Goal: Check status: Check status

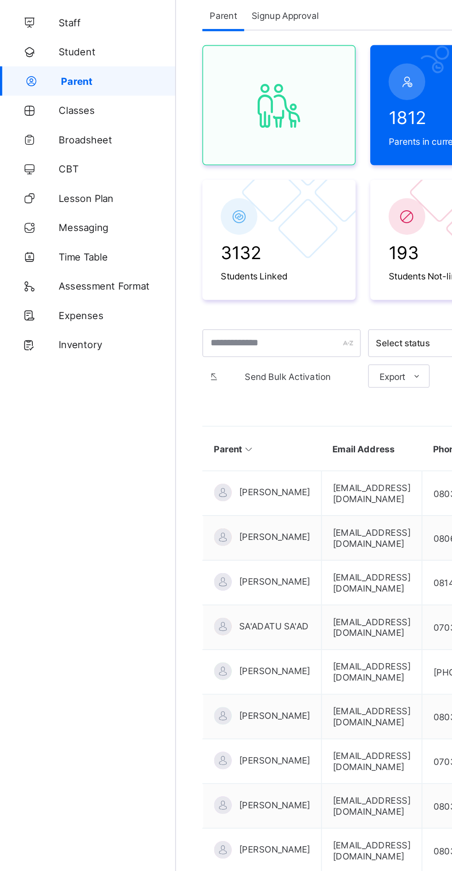
click at [53, 144] on span "Broadsheet" at bounding box center [74, 147] width 74 height 7
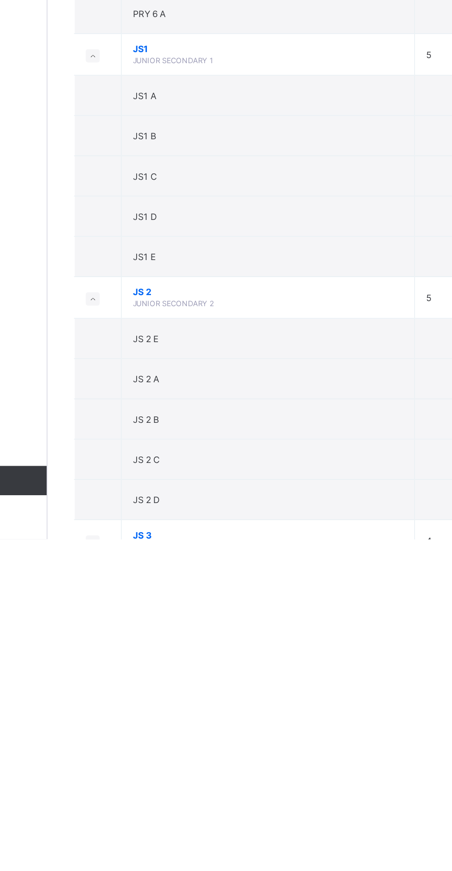
scroll to position [815, 0]
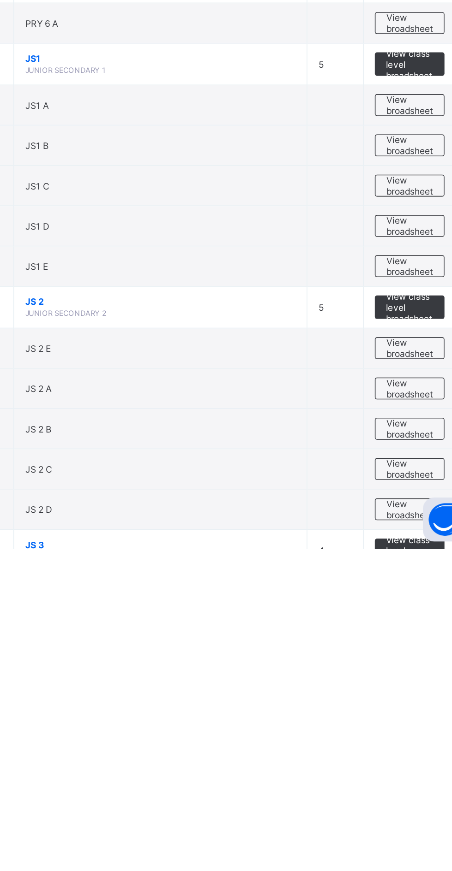
click at [402, 840] on span "View broadsheet" at bounding box center [406, 847] width 29 height 14
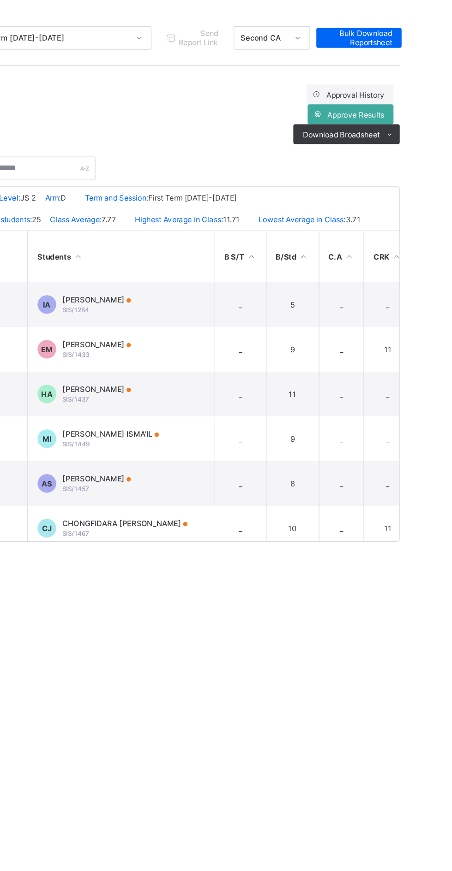
click at [221, 364] on span "[PERSON_NAME]" at bounding box center [217, 363] width 51 height 7
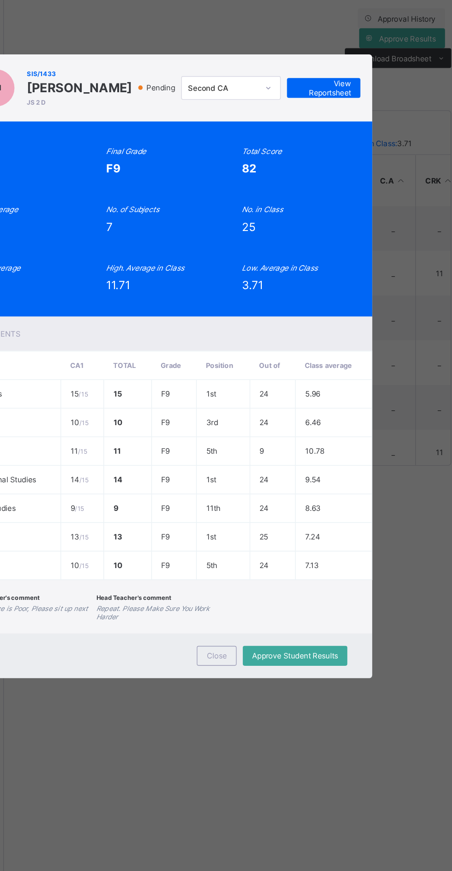
click at [276, 654] on span "Close" at bounding box center [268, 650] width 15 height 7
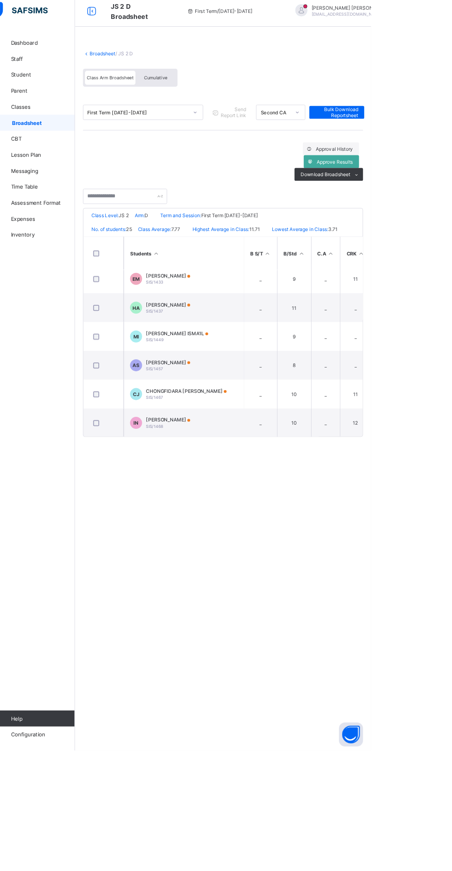
scroll to position [84, 0]
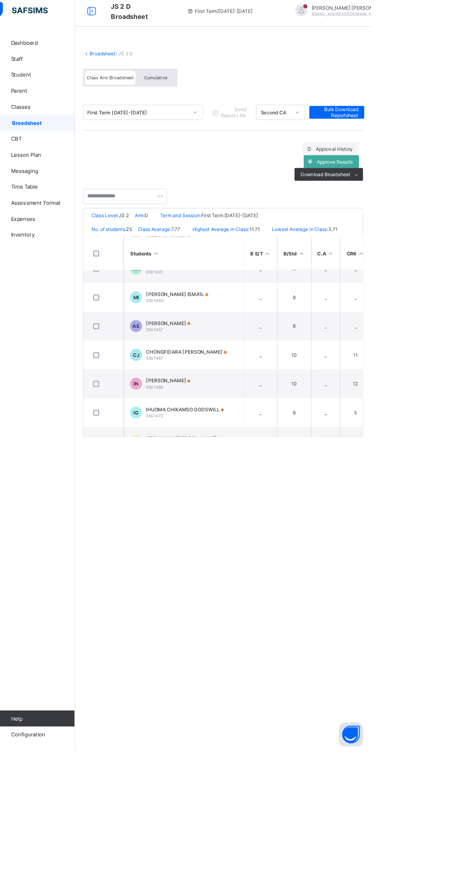
click at [245, 484] on div "IHUOMA CHIKAMSO GODSWILL SIS/1472" at bounding box center [236, 482] width 89 height 14
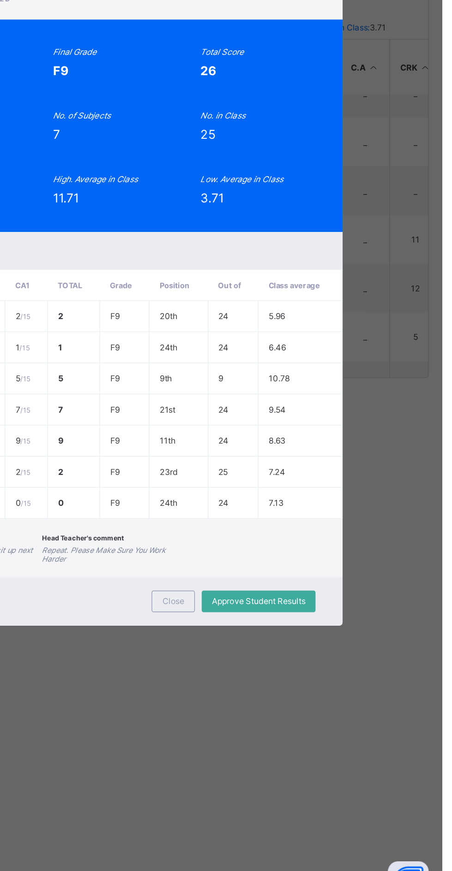
click at [276, 665] on span "Close" at bounding box center [268, 661] width 15 height 7
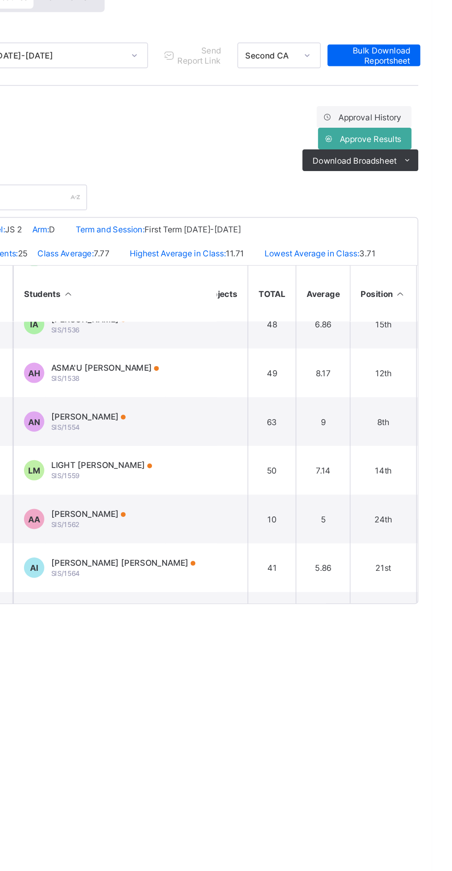
scroll to position [550, 540]
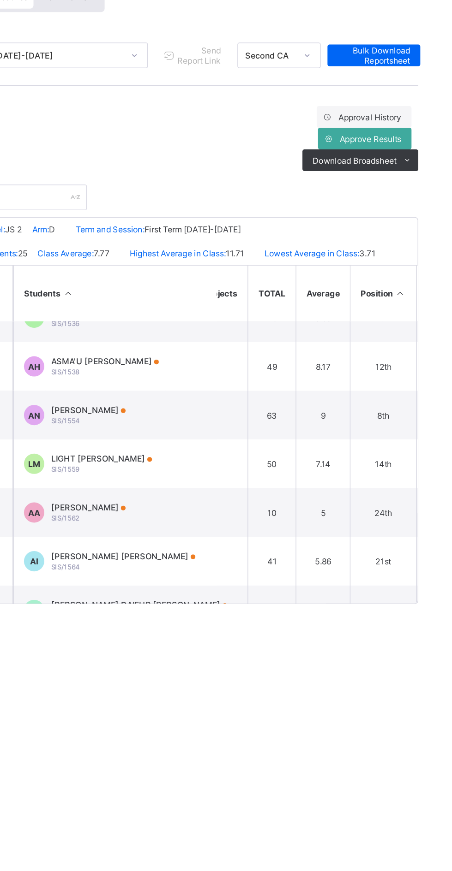
click at [243, 445] on span "[PERSON_NAME]" at bounding box center [217, 444] width 51 height 7
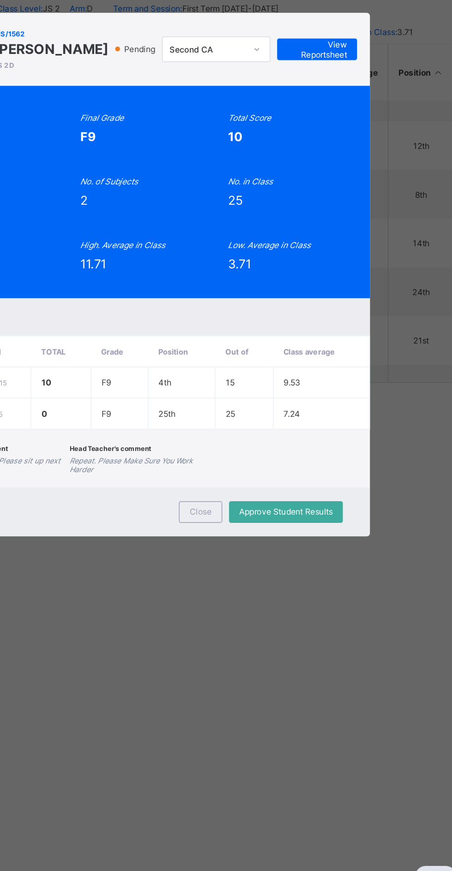
click at [276, 601] on span "Close" at bounding box center [268, 597] width 15 height 7
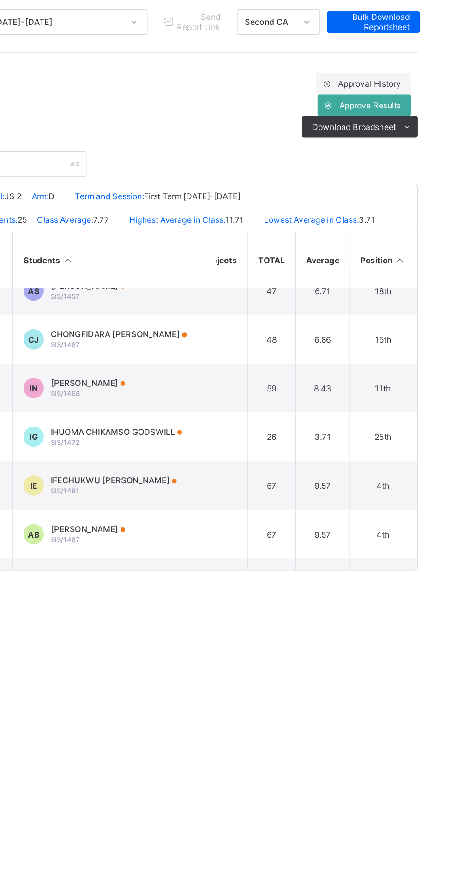
scroll to position [128, 540]
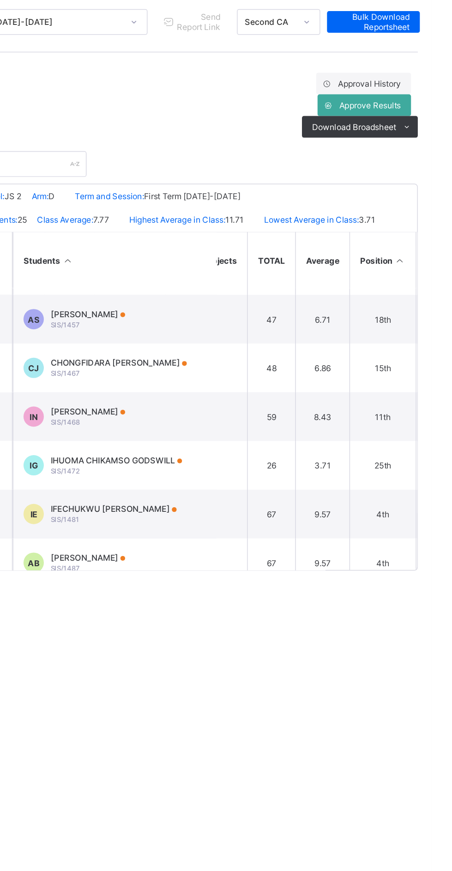
click at [258, 438] on div "IHUOMA CHIKAMSO GODSWILL SIS/1472" at bounding box center [236, 438] width 89 height 14
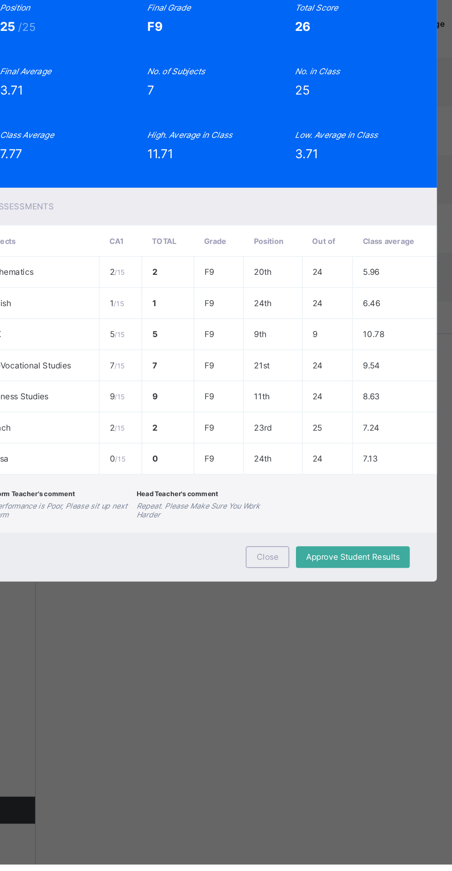
click at [283, 669] on div "Close" at bounding box center [269, 662] width 30 height 15
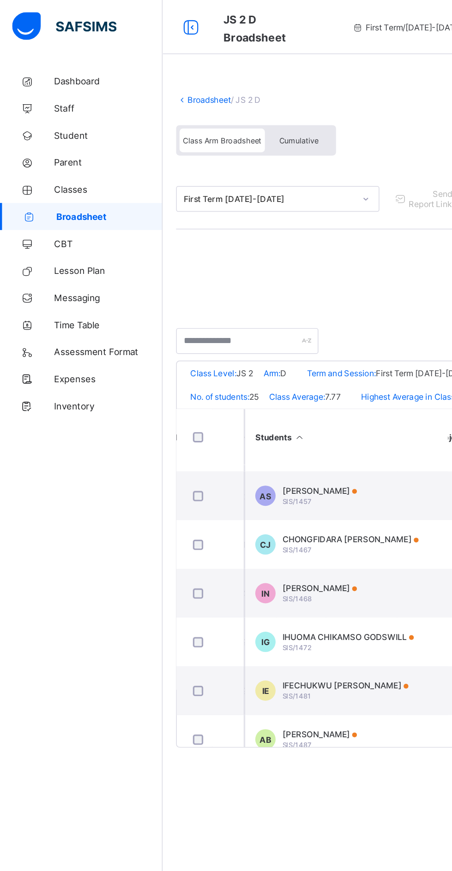
click at [151, 67] on link "Broadsheet" at bounding box center [143, 68] width 30 height 7
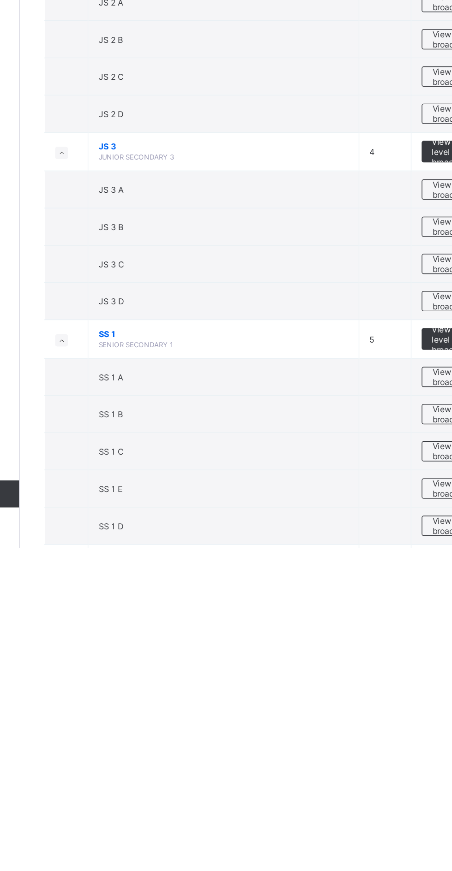
scroll to position [1086, 0]
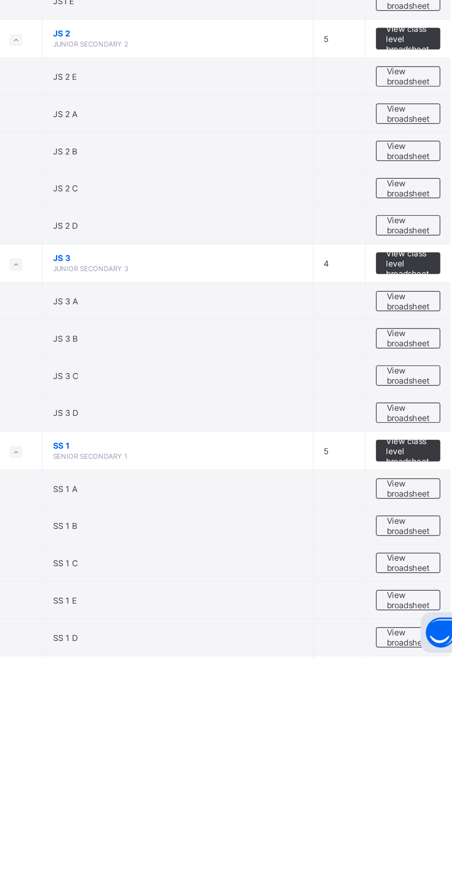
click at [404, 824] on span "View broadsheet" at bounding box center [406, 831] width 29 height 14
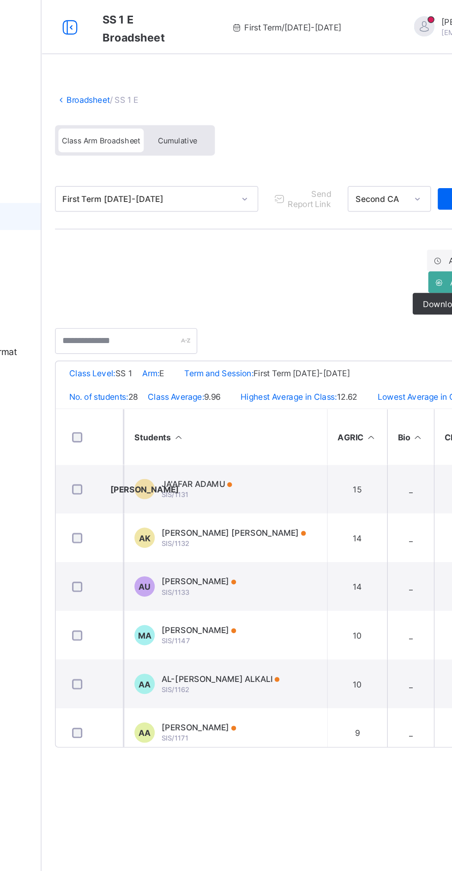
click at [143, 66] on link "Broadsheet" at bounding box center [143, 68] width 30 height 7
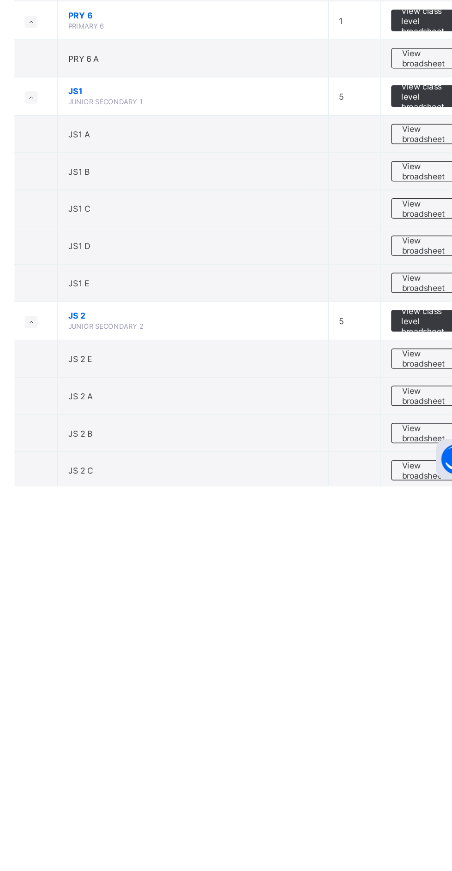
scroll to position [847, 0]
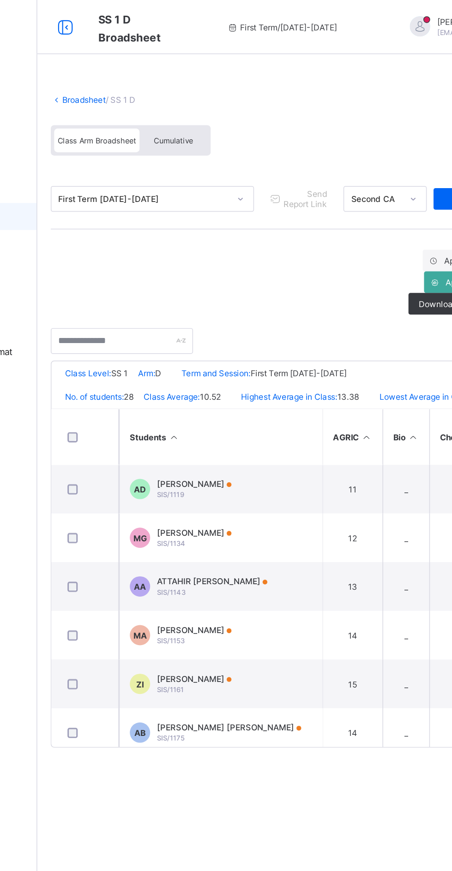
click at [142, 67] on link "Broadsheet" at bounding box center [143, 68] width 30 height 7
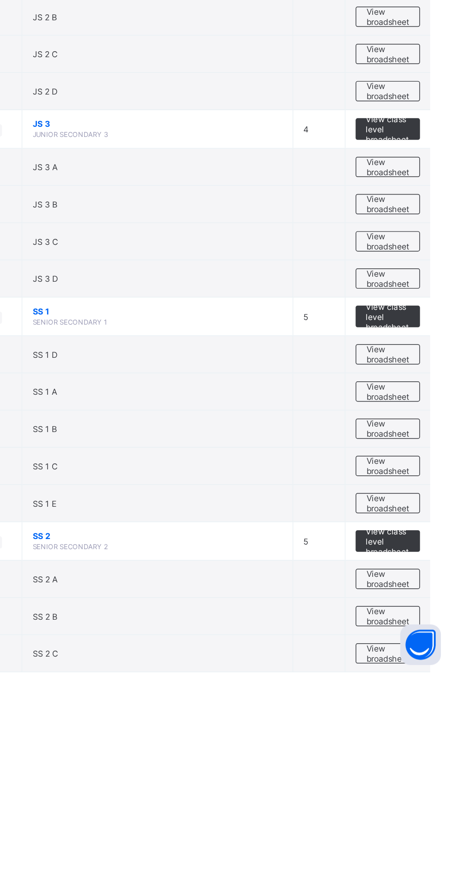
scroll to position [1186, 0]
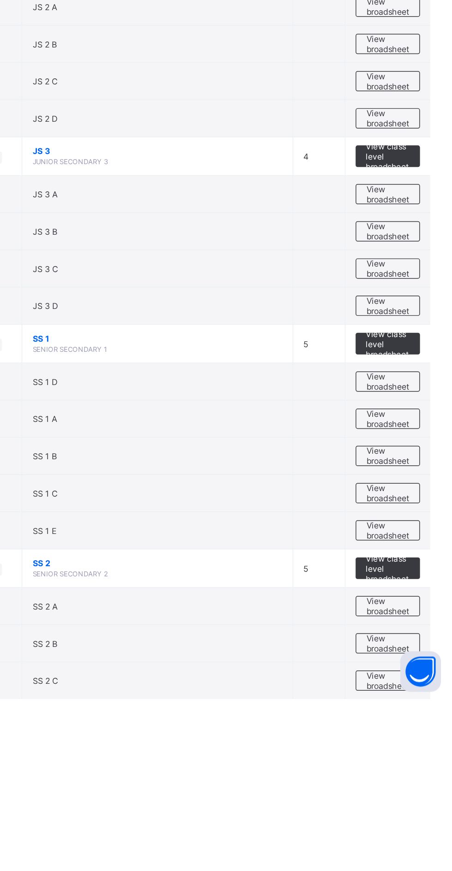
click at [415, 724] on span "View broadsheet" at bounding box center [406, 731] width 29 height 14
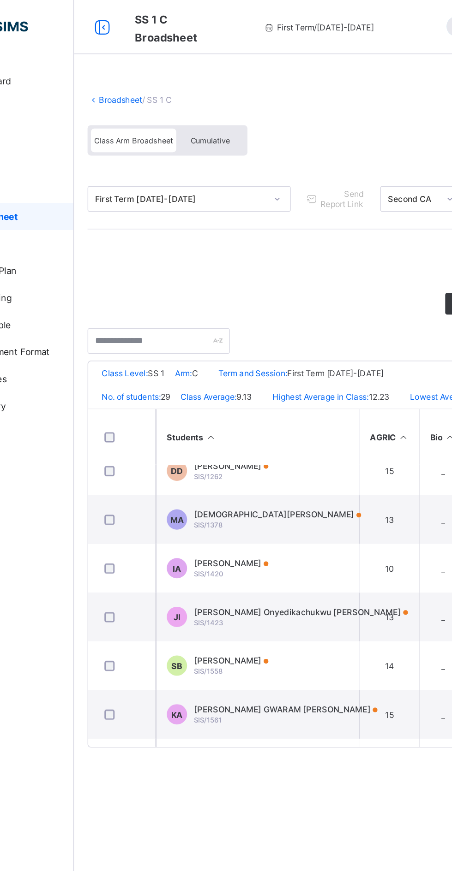
scroll to position [445, 0]
click at [260, 422] on div "[PERSON_NAME] [PERSON_NAME] SIS/1423" at bounding box center [265, 420] width 146 height 14
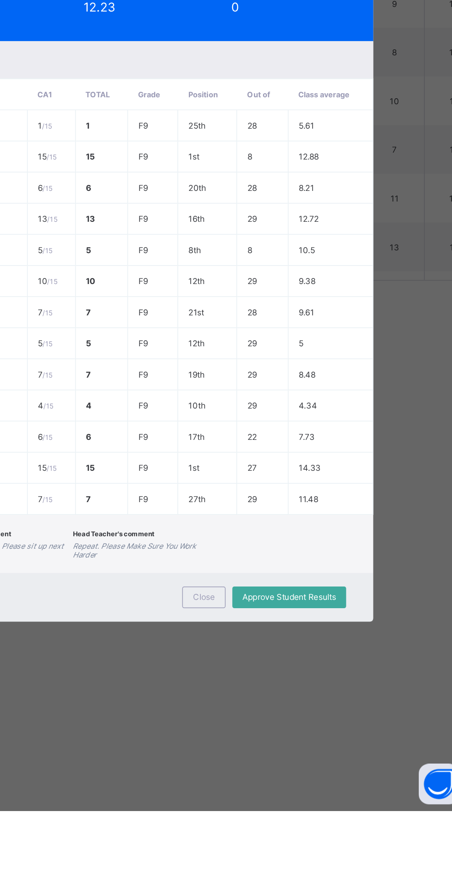
click at [283, 733] on div "Close" at bounding box center [269, 725] width 30 height 15
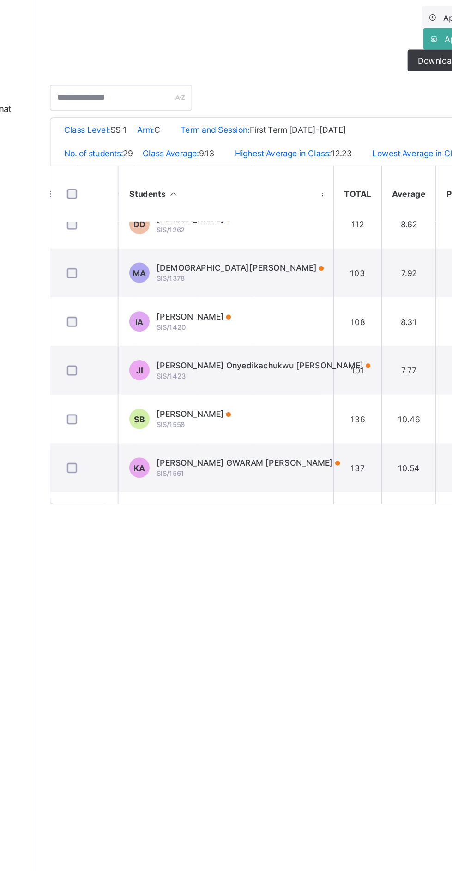
scroll to position [445, 921]
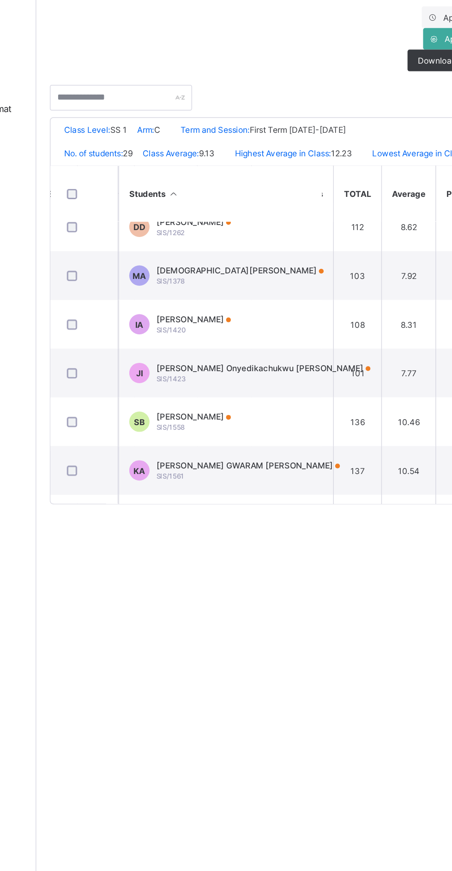
click at [262, 414] on span "[PERSON_NAME] Onyedikachukwu [PERSON_NAME]" at bounding box center [265, 416] width 146 height 7
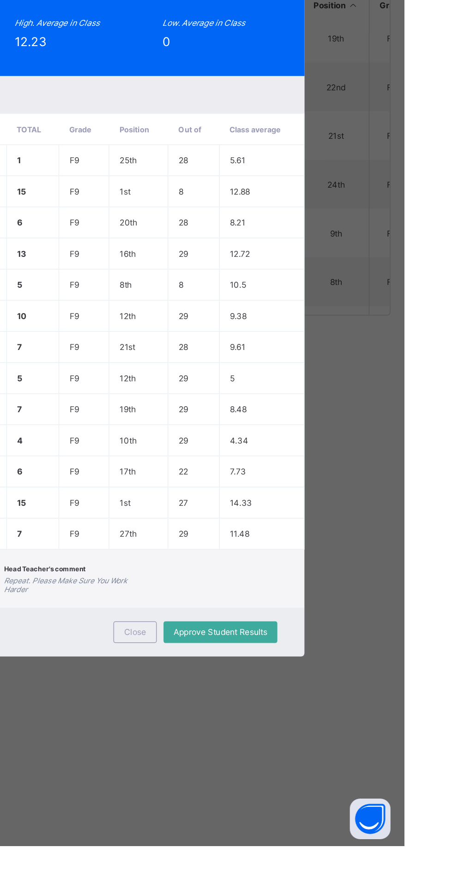
click at [283, 733] on div "Close" at bounding box center [269, 725] width 30 height 15
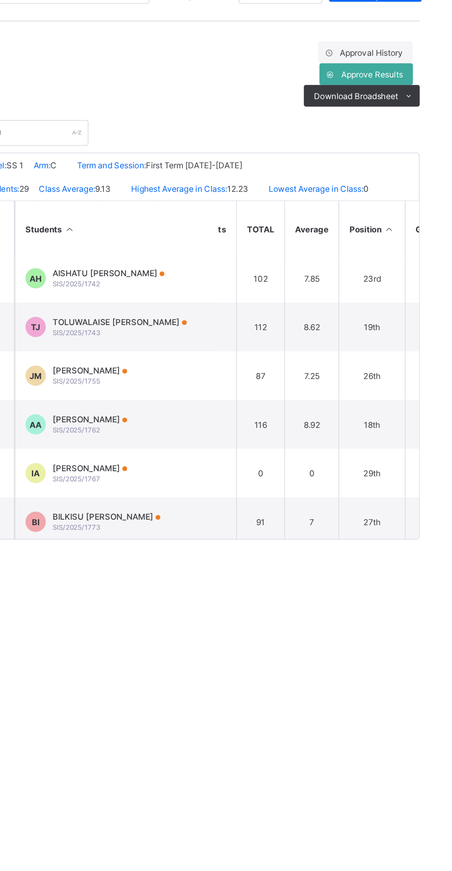
scroll to position [774, 916]
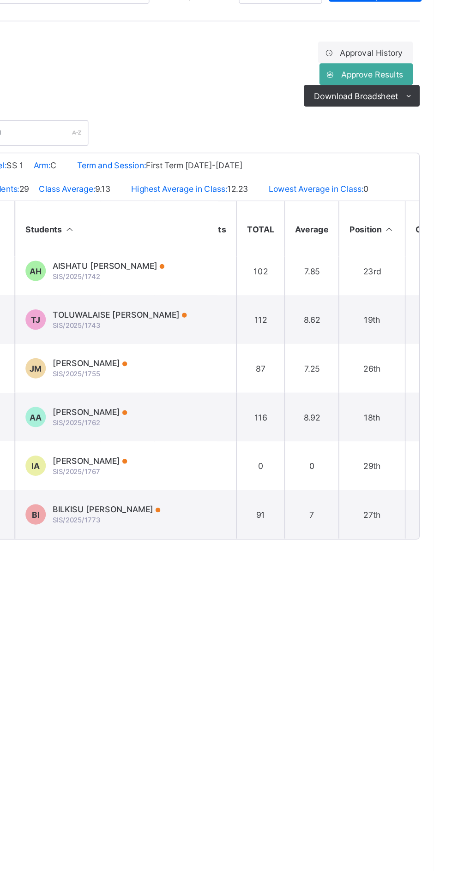
click at [337, 423] on td "116" at bounding box center [333, 426] width 33 height 33
click at [243, 423] on div "[PERSON_NAME]/2025/1762" at bounding box center [217, 426] width 51 height 14
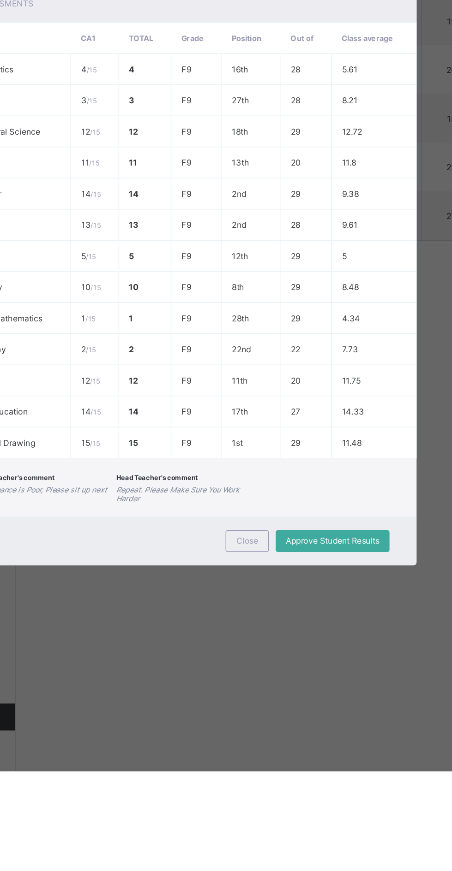
click at [283, 722] on div "Close" at bounding box center [269, 714] width 30 height 15
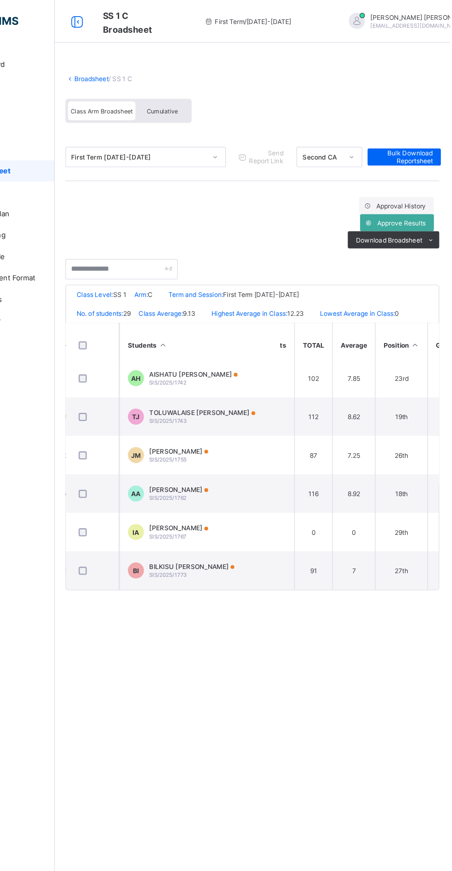
click at [130, 89] on div "Class Arm Broadsheet" at bounding box center [151, 96] width 58 height 16
click at [136, 67] on link "Broadsheet" at bounding box center [143, 68] width 30 height 7
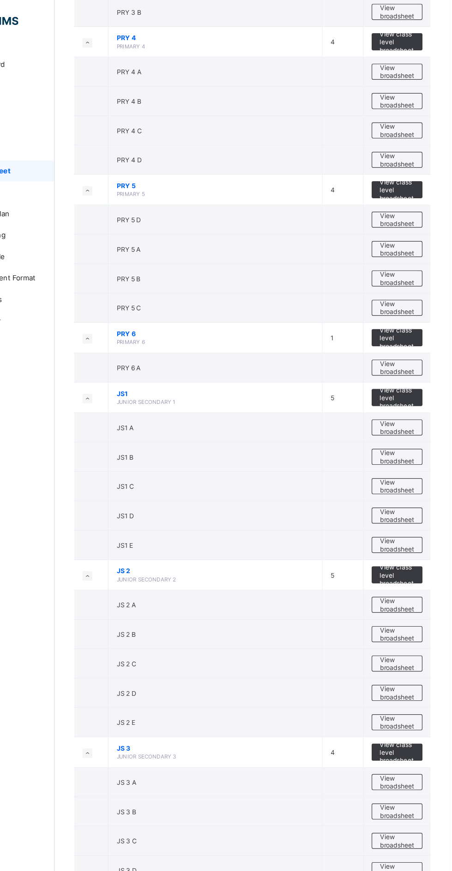
scroll to position [1036, 0]
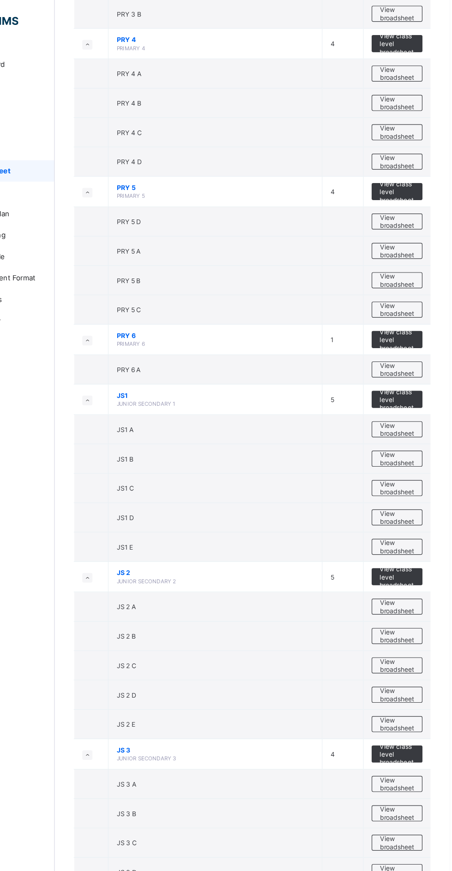
click at [405, 440] on span "View broadsheet" at bounding box center [406, 447] width 29 height 14
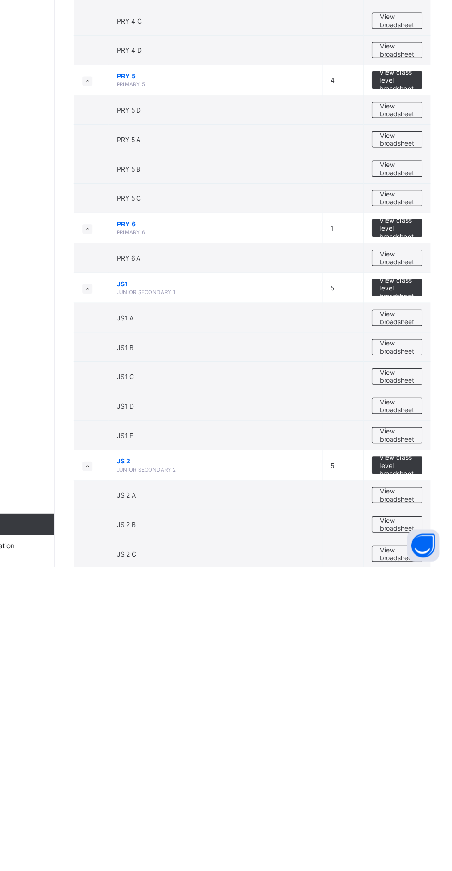
scroll to position [752, 0]
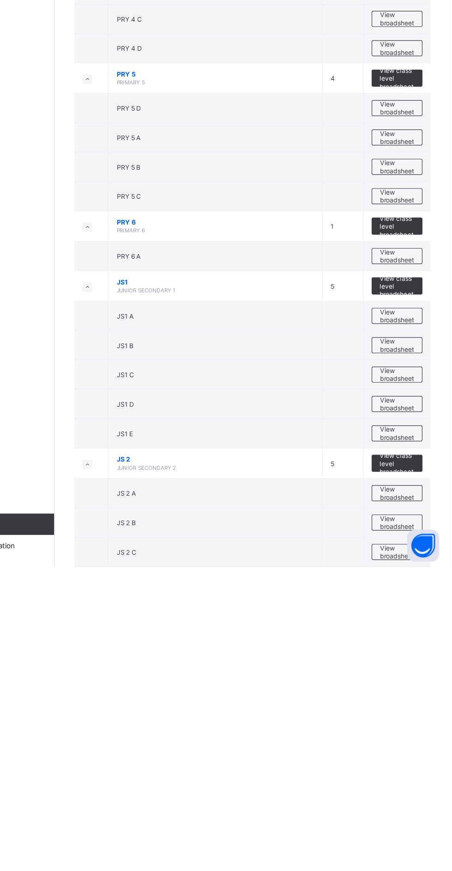
click at [406, 871] on span "View broadsheet" at bounding box center [406, 884] width 29 height 14
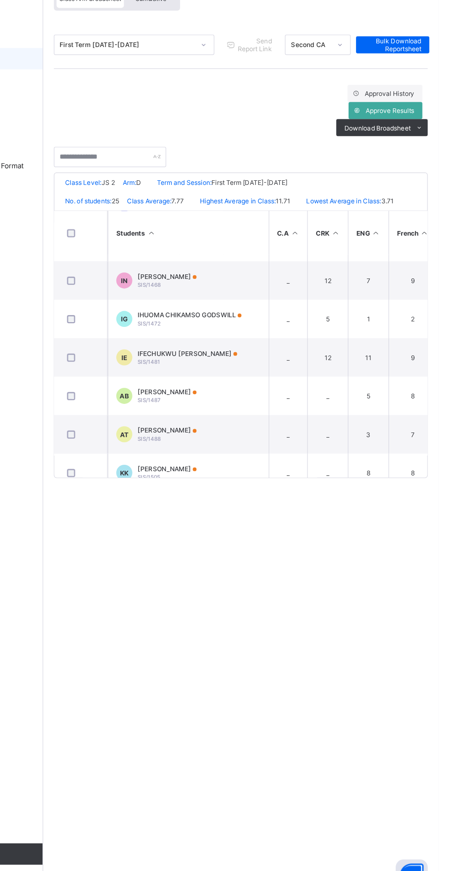
scroll to position [213, 77]
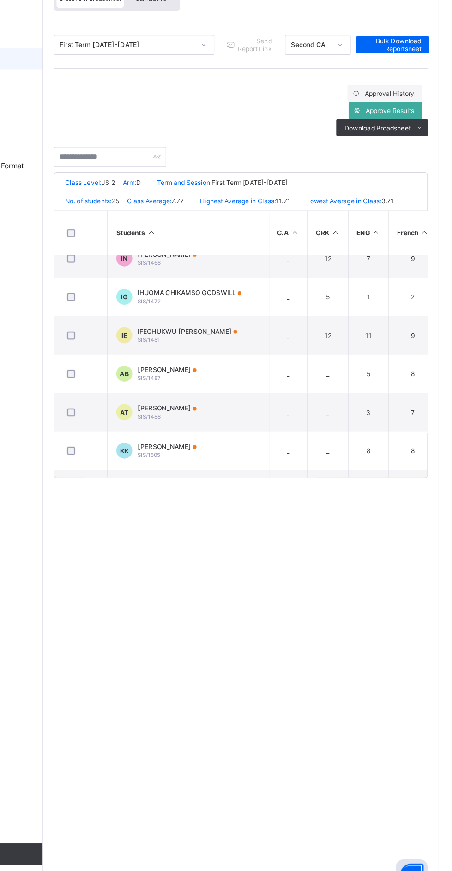
click at [266, 343] on td "[PERSON_NAME] CHIKAMSO GODSWILL SIS/1472" at bounding box center [236, 353] width 138 height 33
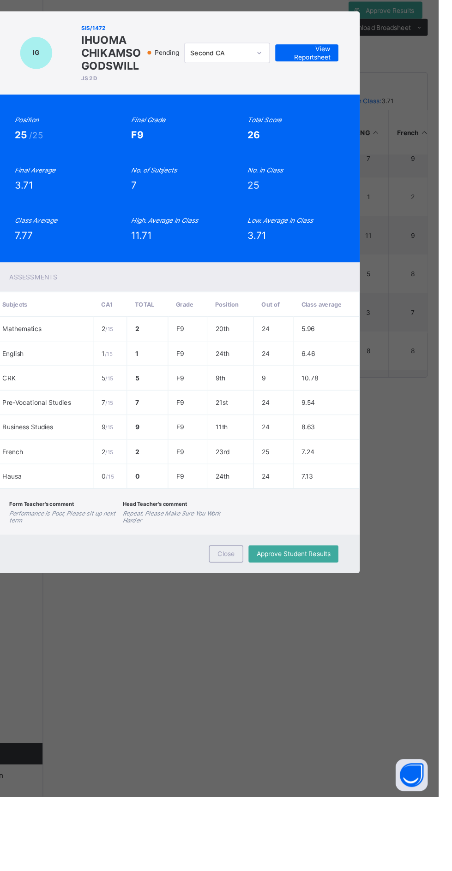
click at [276, 665] on span "Close" at bounding box center [268, 661] width 15 height 7
